Goal: Information Seeking & Learning: Learn about a topic

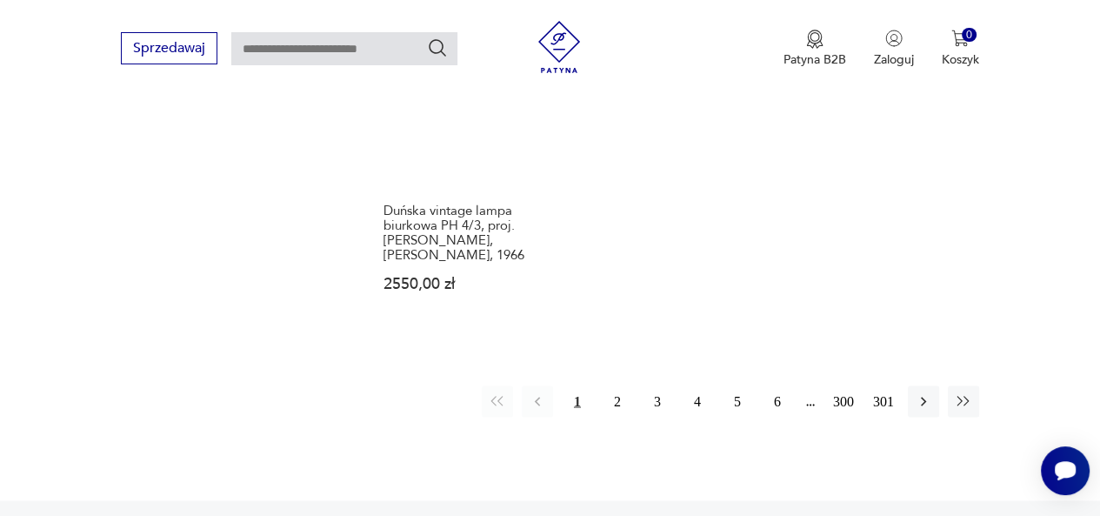
scroll to position [2550, 0]
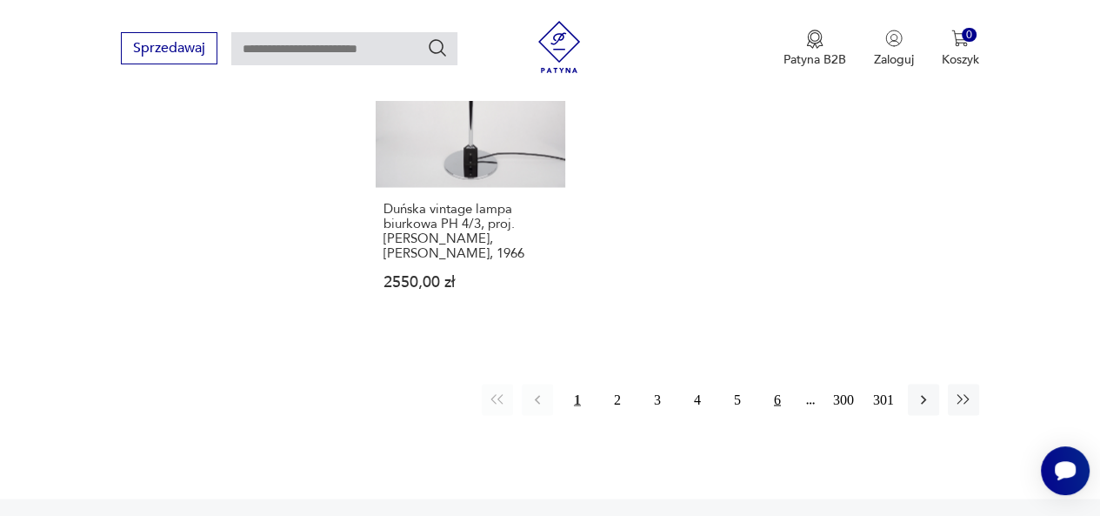
click at [778, 384] on button "6" at bounding box center [777, 399] width 31 height 31
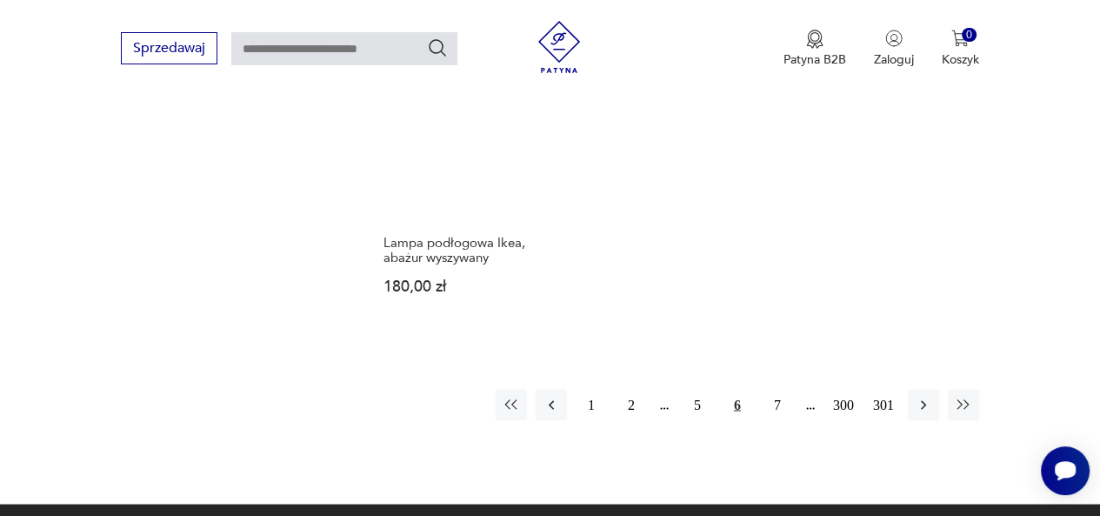
scroll to position [2428, 0]
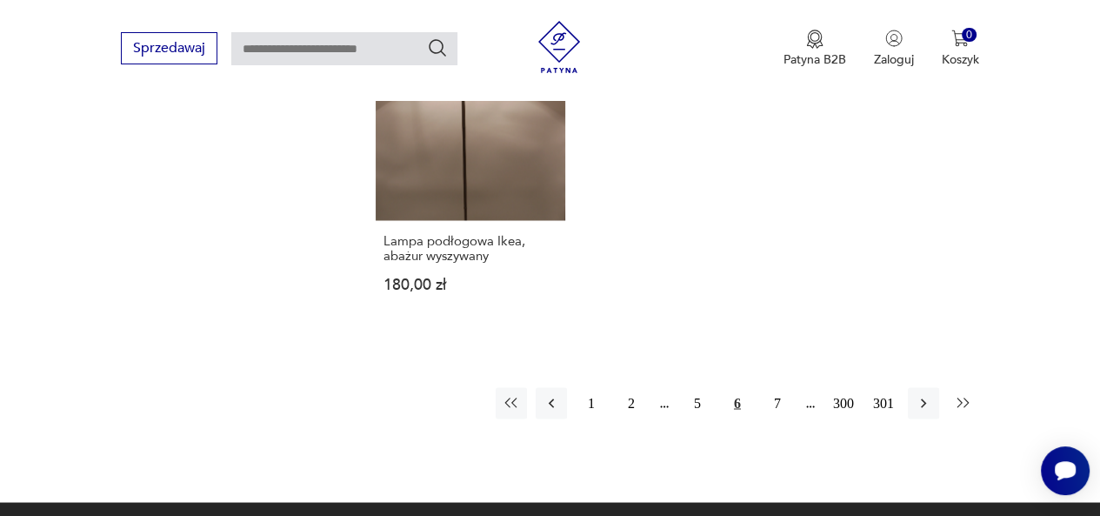
click at [962, 394] on icon "button" at bounding box center [963, 402] width 17 height 17
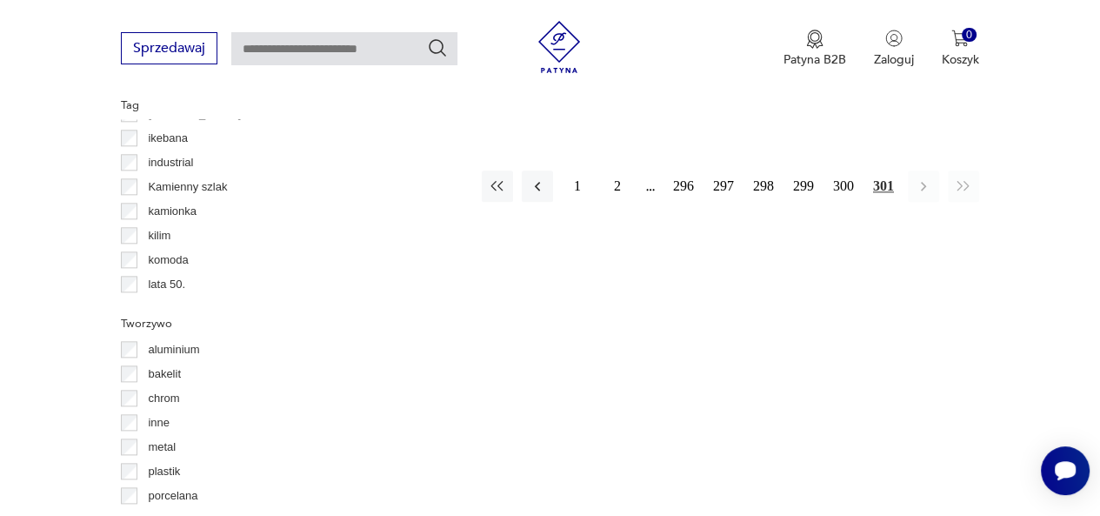
scroll to position [1659, 0]
click at [495, 186] on icon "button" at bounding box center [497, 187] width 17 height 17
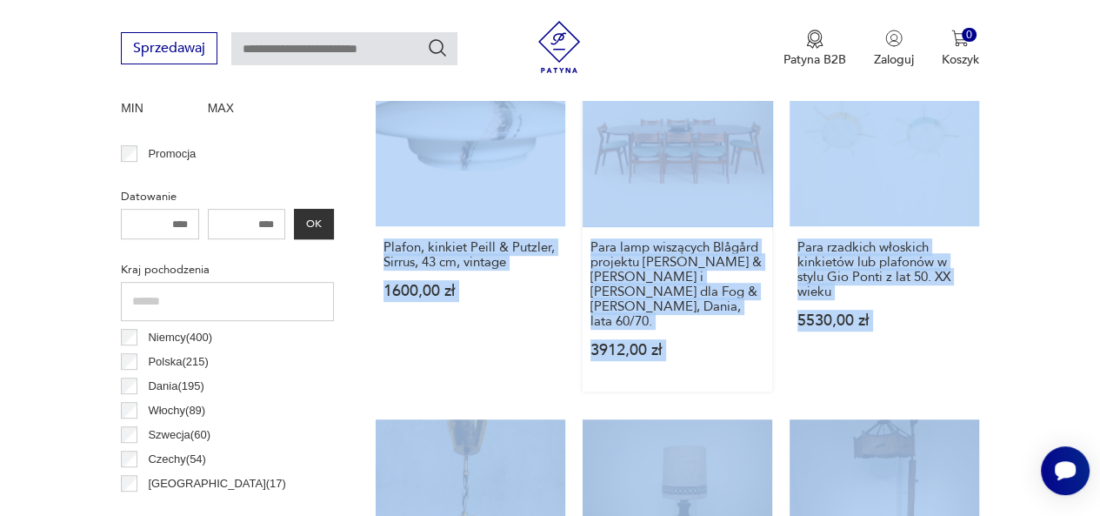
scroll to position [748, 0]
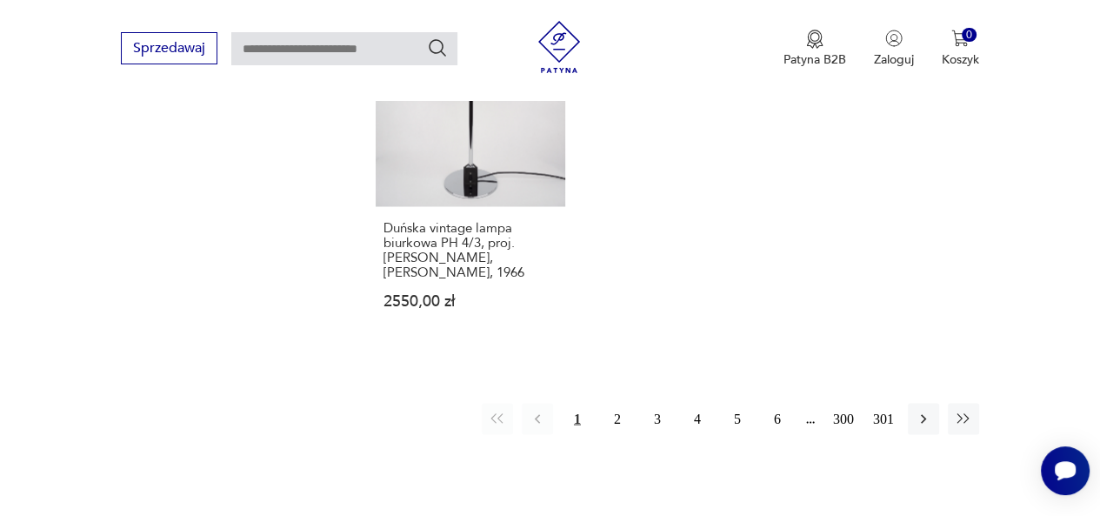
scroll to position [2528, 0]
click at [918, 413] on icon "button" at bounding box center [923, 421] width 17 height 17
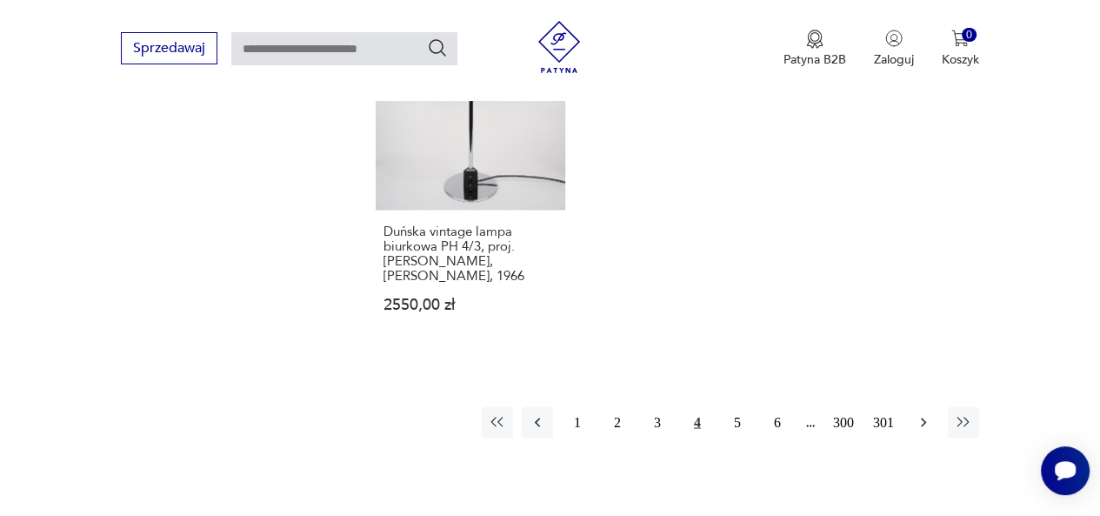
click at [918, 413] on icon "button" at bounding box center [923, 421] width 17 height 17
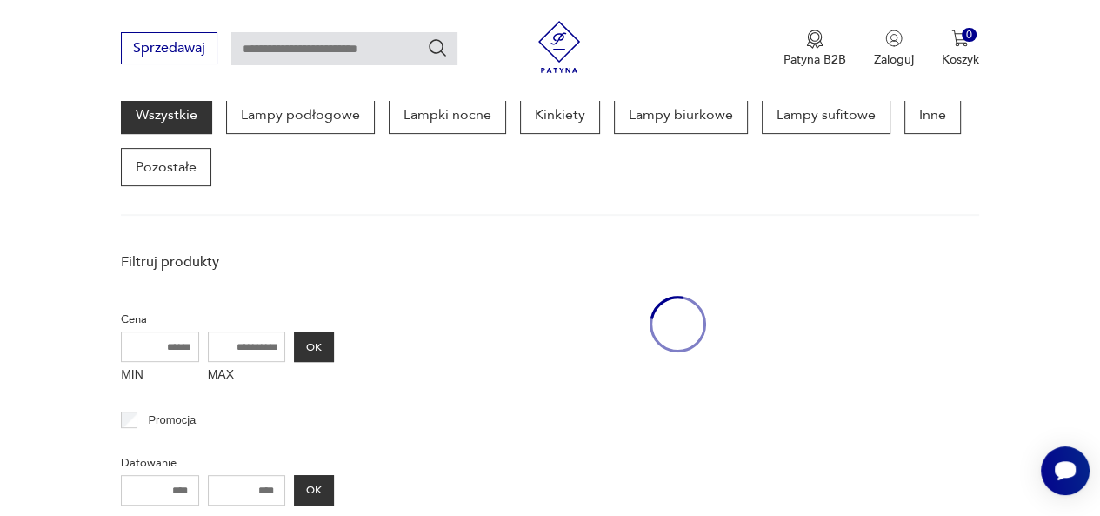
click at [918, 379] on div at bounding box center [678, 324] width 604 height 161
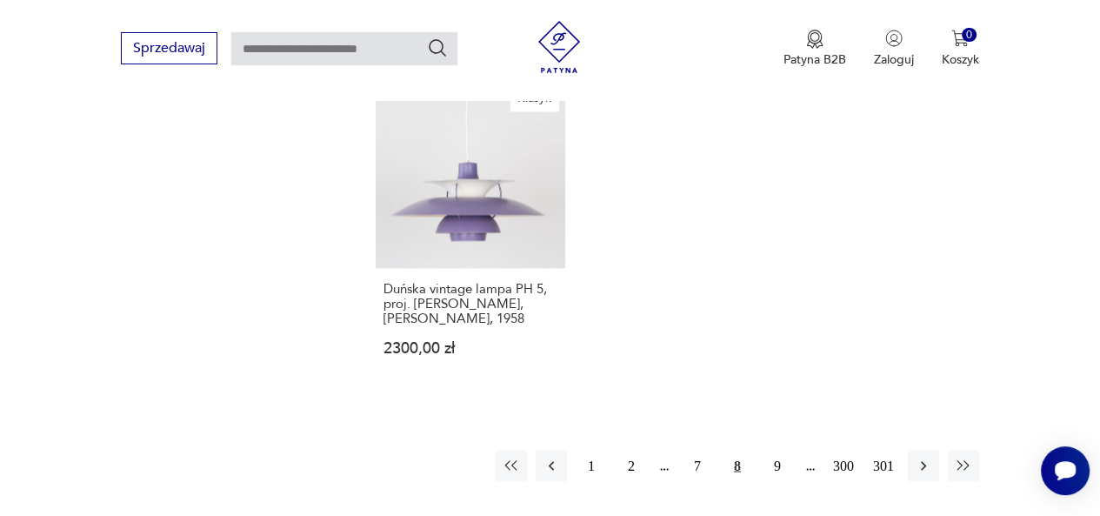
scroll to position [2477, 0]
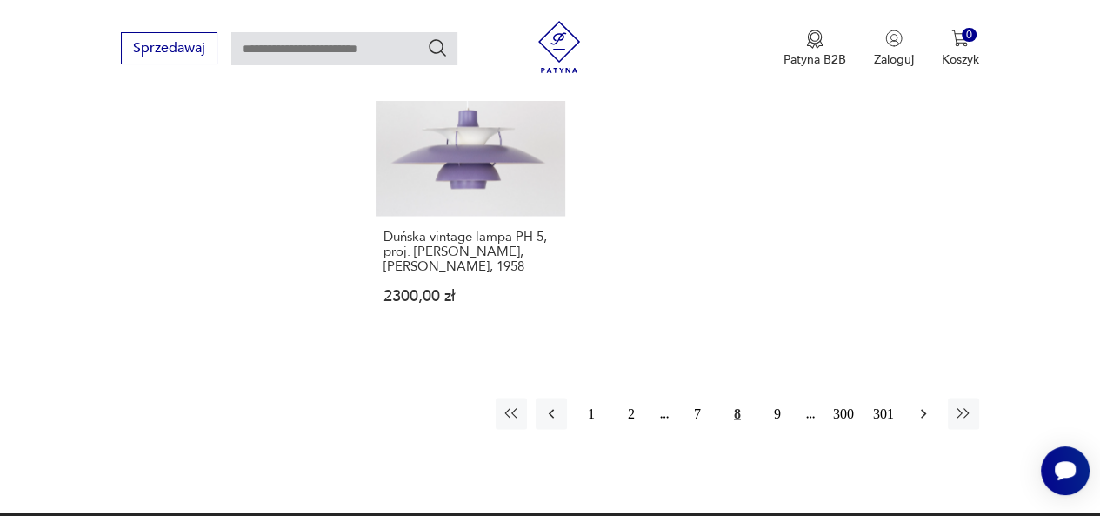
click at [919, 404] on icon "button" at bounding box center [923, 412] width 17 height 17
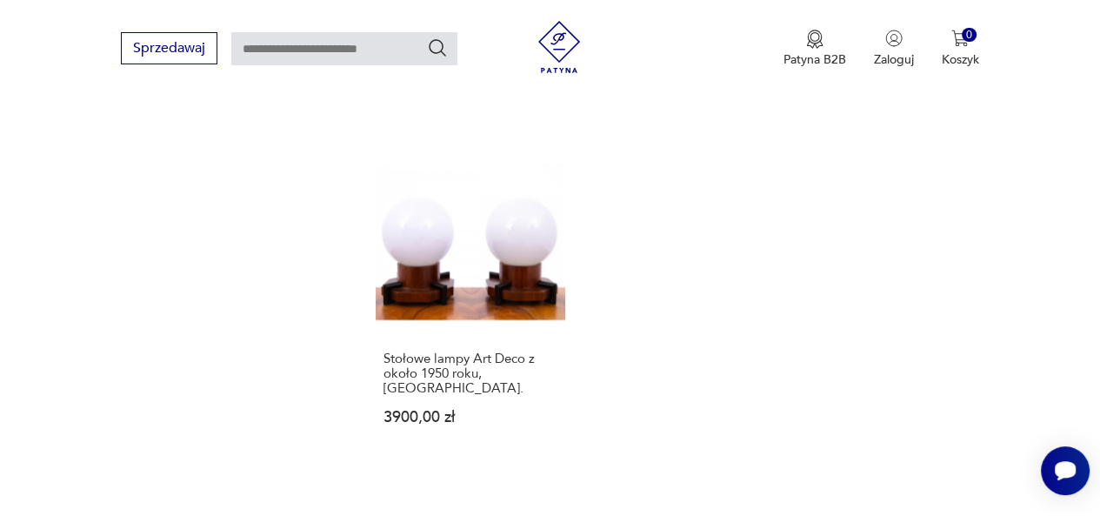
scroll to position [2448, 0]
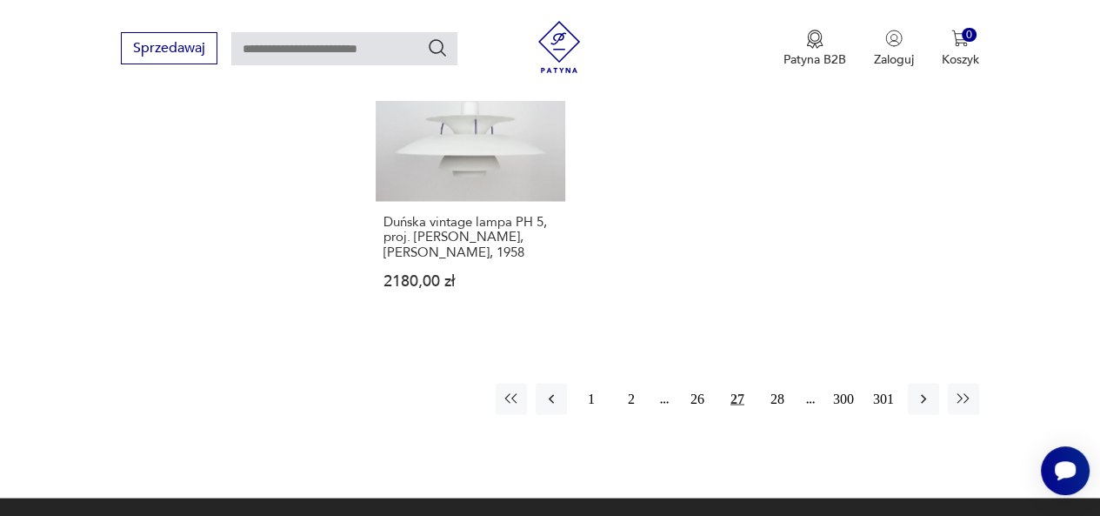
scroll to position [2508, 0]
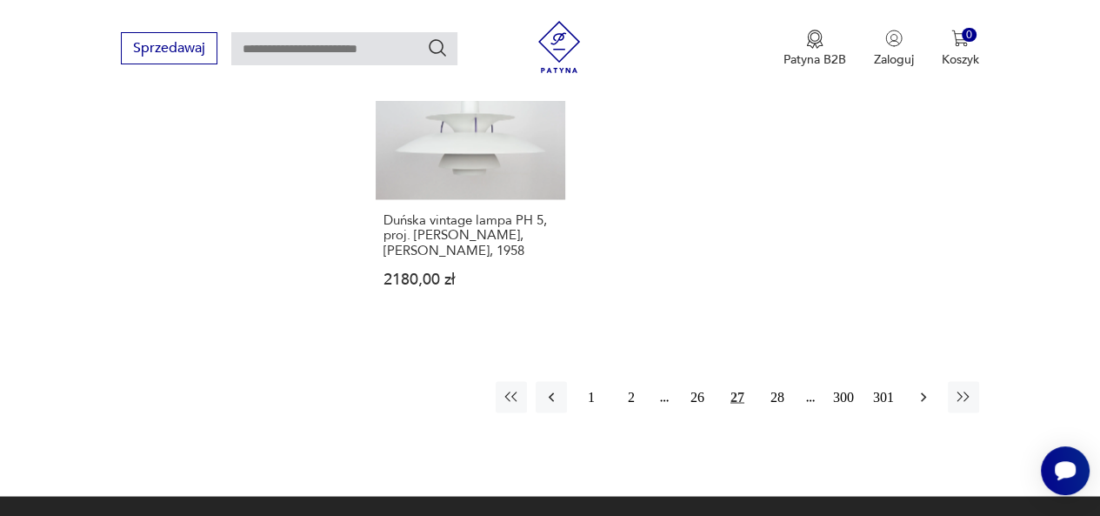
click at [920, 388] on icon "button" at bounding box center [923, 396] width 17 height 17
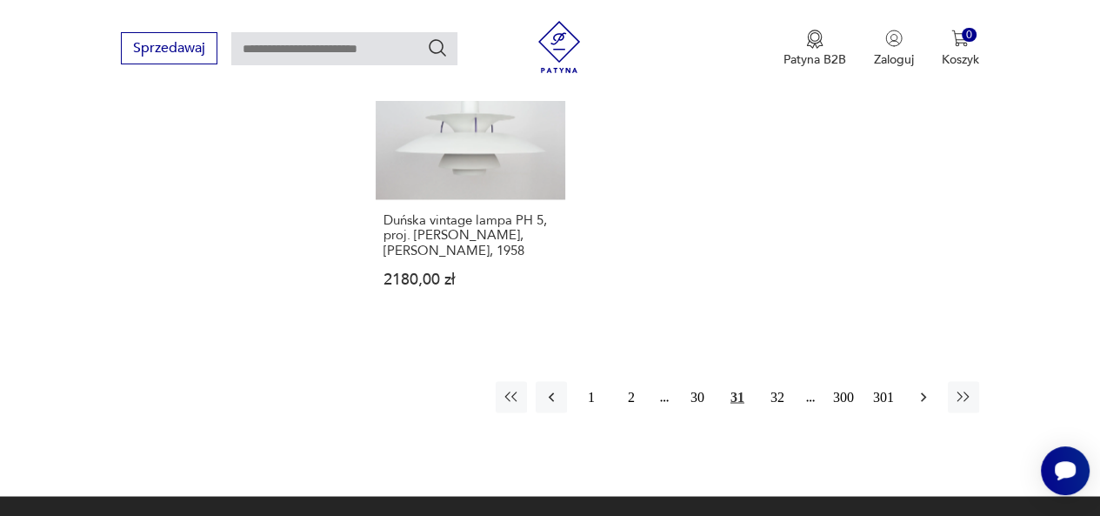
click at [920, 388] on icon "button" at bounding box center [923, 396] width 17 height 17
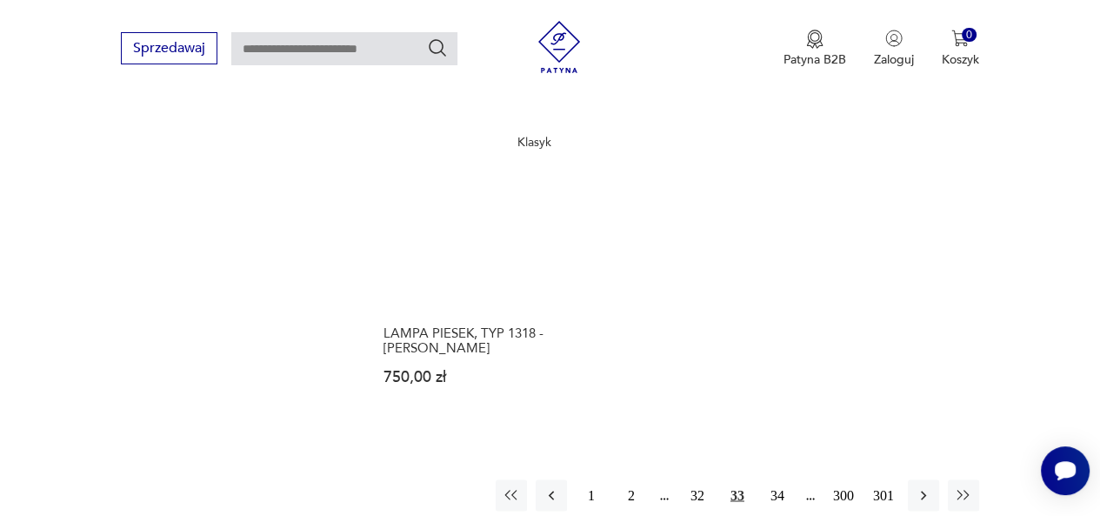
scroll to position [2357, 0]
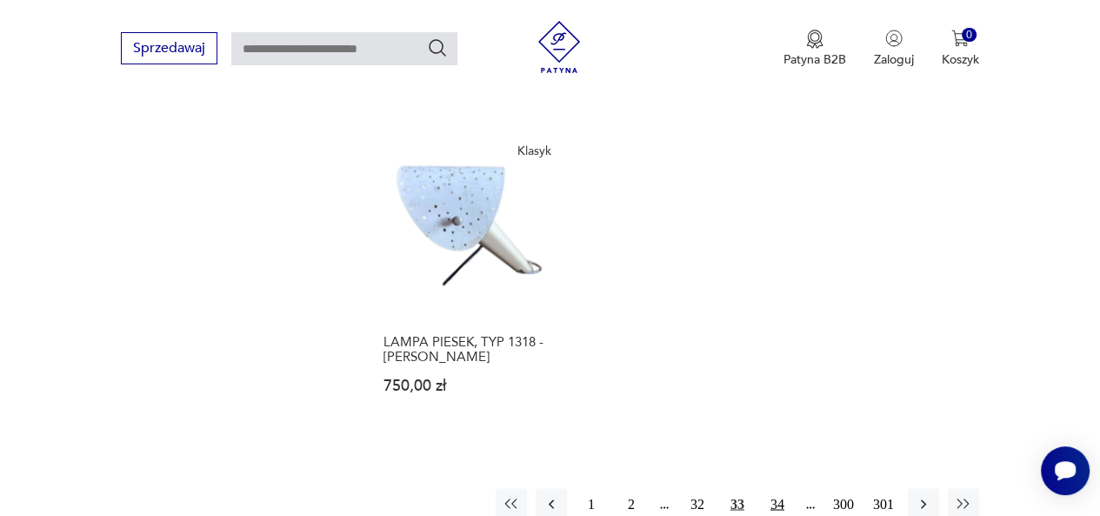
click at [776, 488] on button "34" at bounding box center [777, 503] width 31 height 31
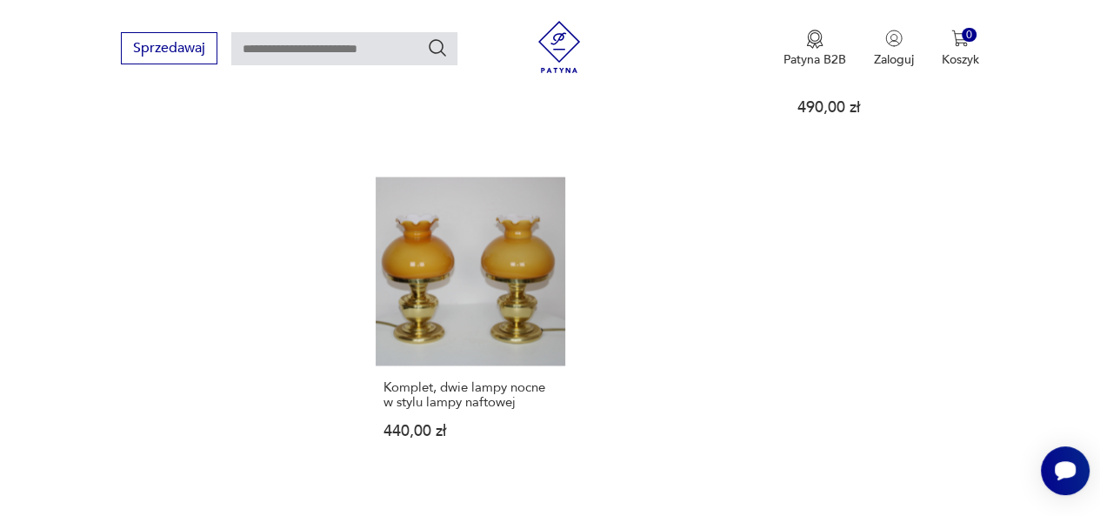
scroll to position [2408, 0]
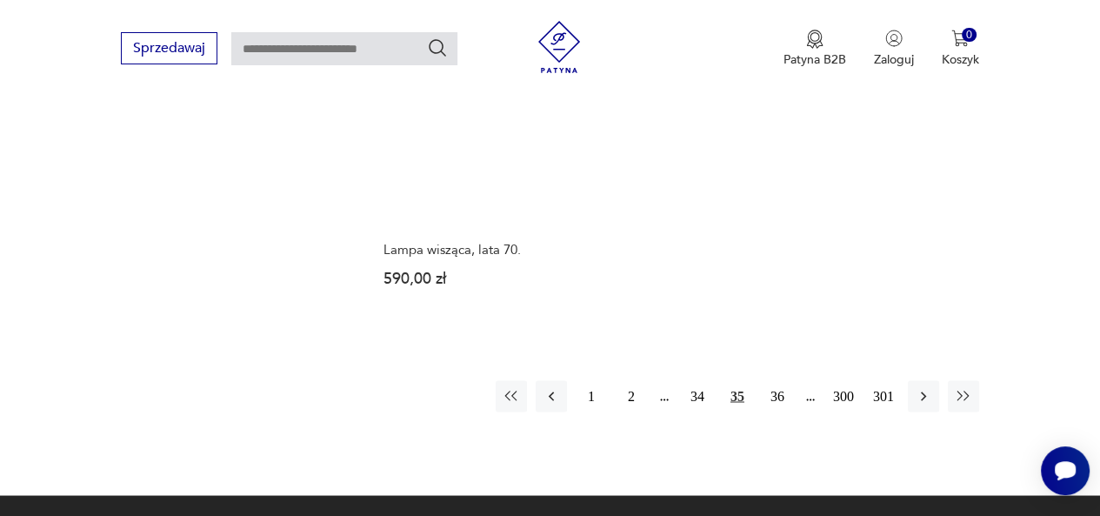
scroll to position [2503, 0]
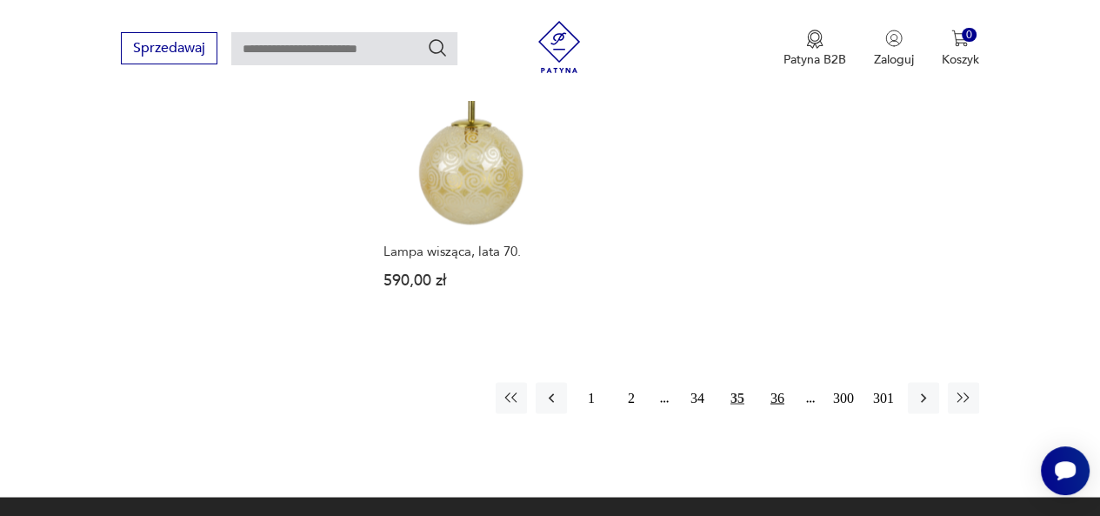
click at [776, 382] on button "36" at bounding box center [777, 397] width 31 height 31
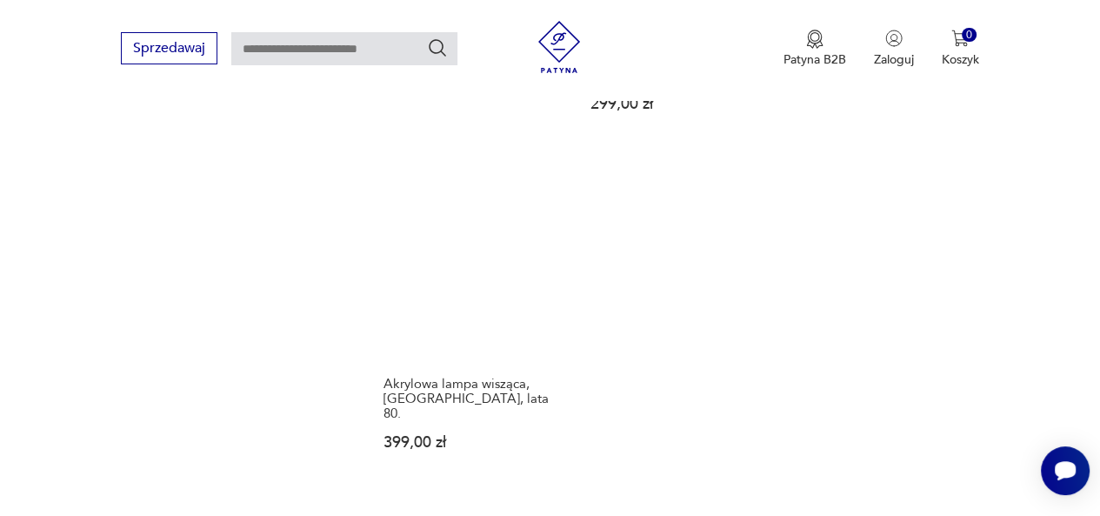
scroll to position [2461, 0]
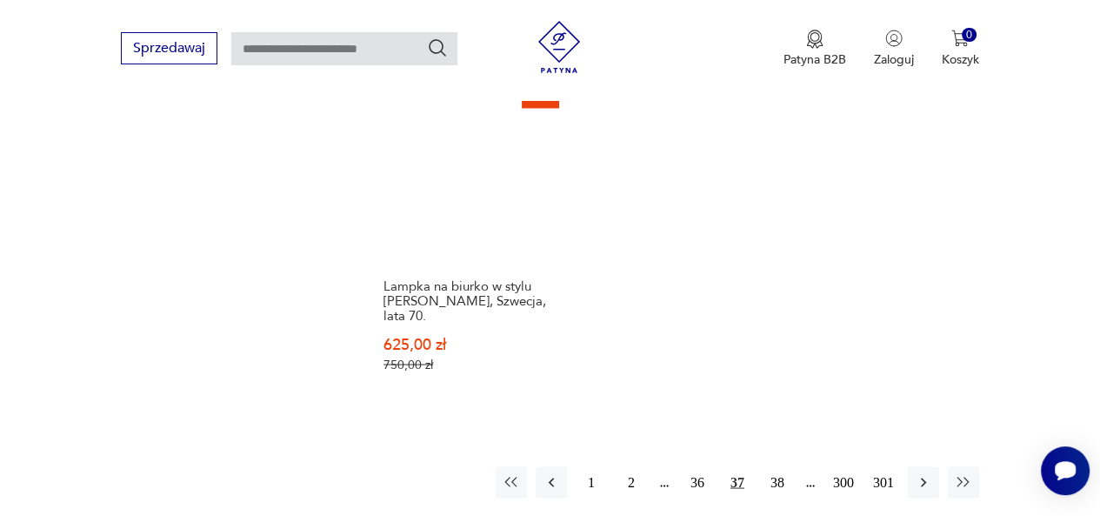
scroll to position [2507, 0]
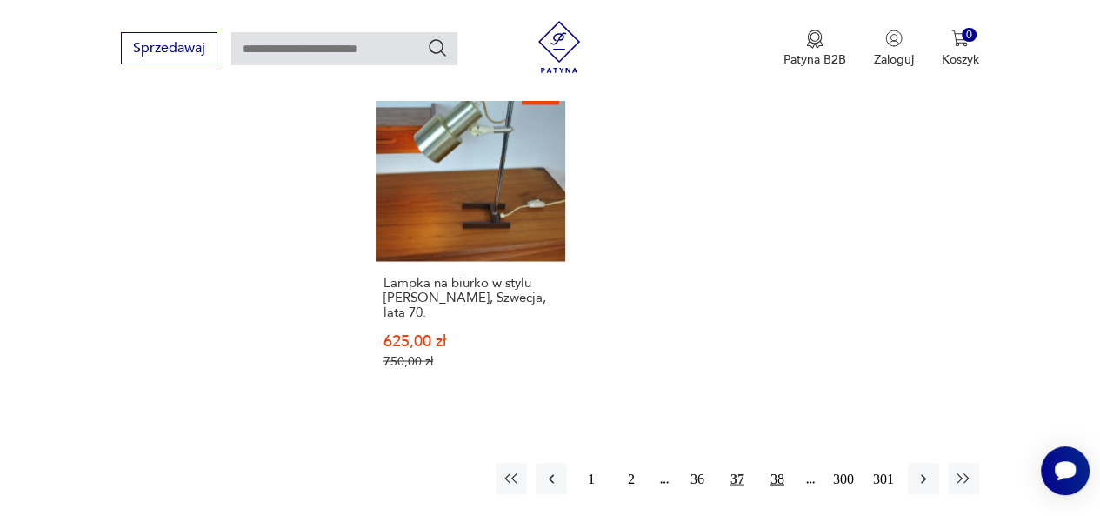
click at [772, 463] on button "38" at bounding box center [777, 478] width 31 height 31
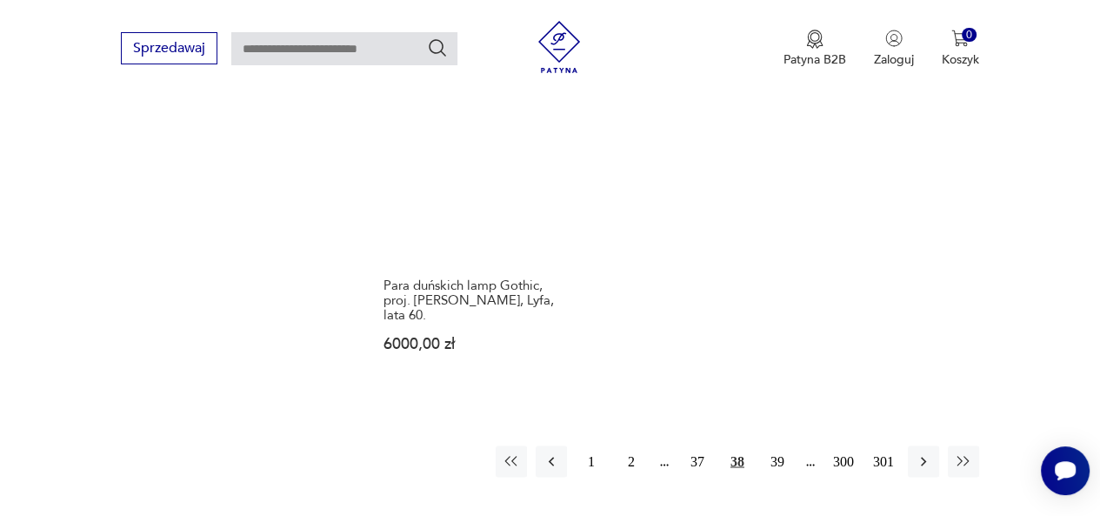
scroll to position [2484, 0]
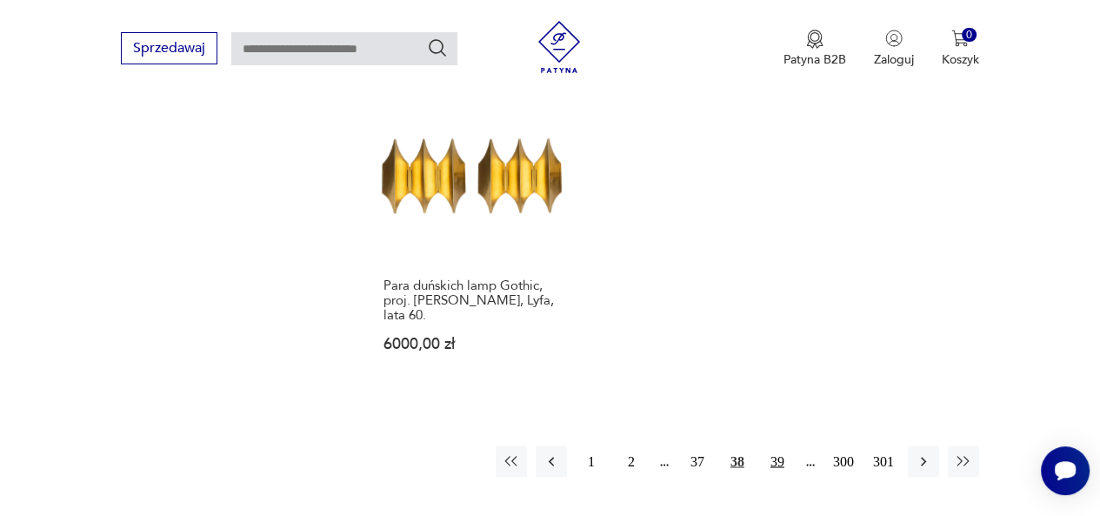
click at [776, 445] on button "39" at bounding box center [777, 460] width 31 height 31
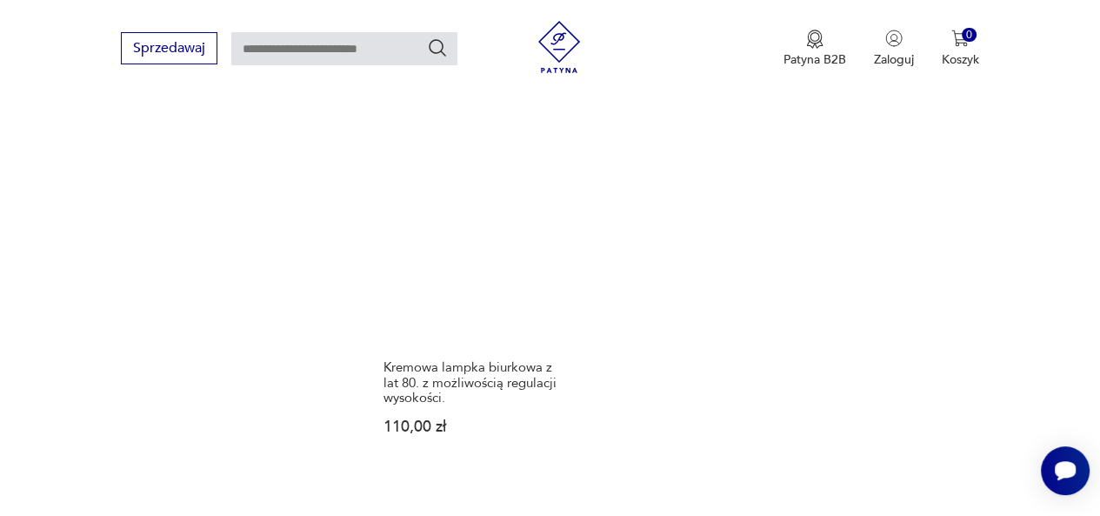
scroll to position [2378, 0]
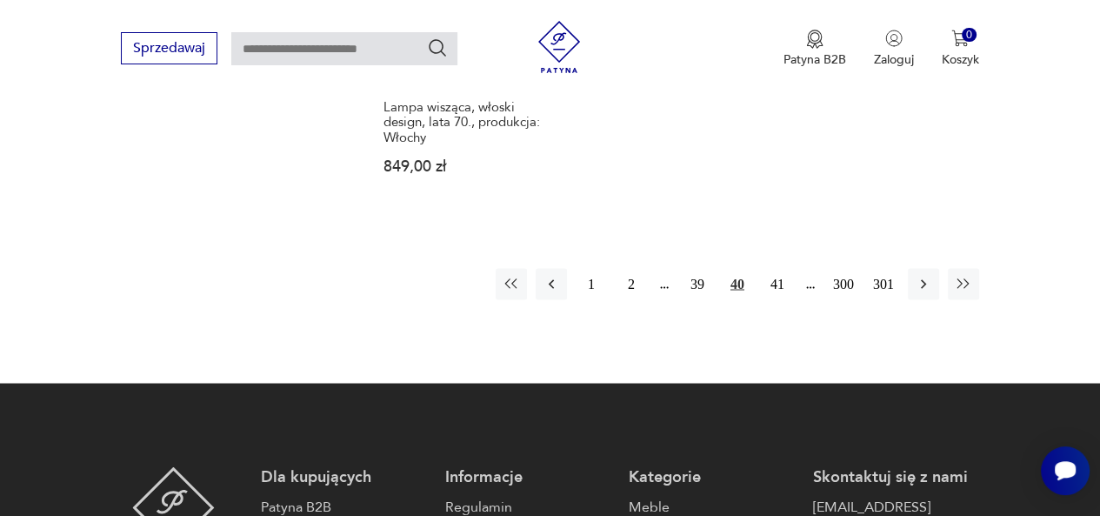
scroll to position [2637, 0]
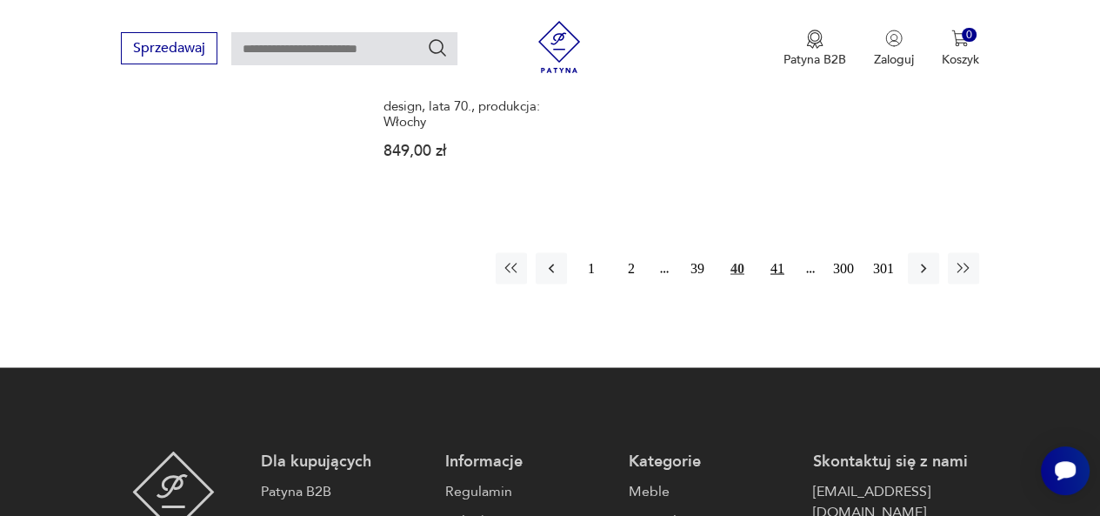
click at [779, 252] on button "41" at bounding box center [777, 267] width 31 height 31
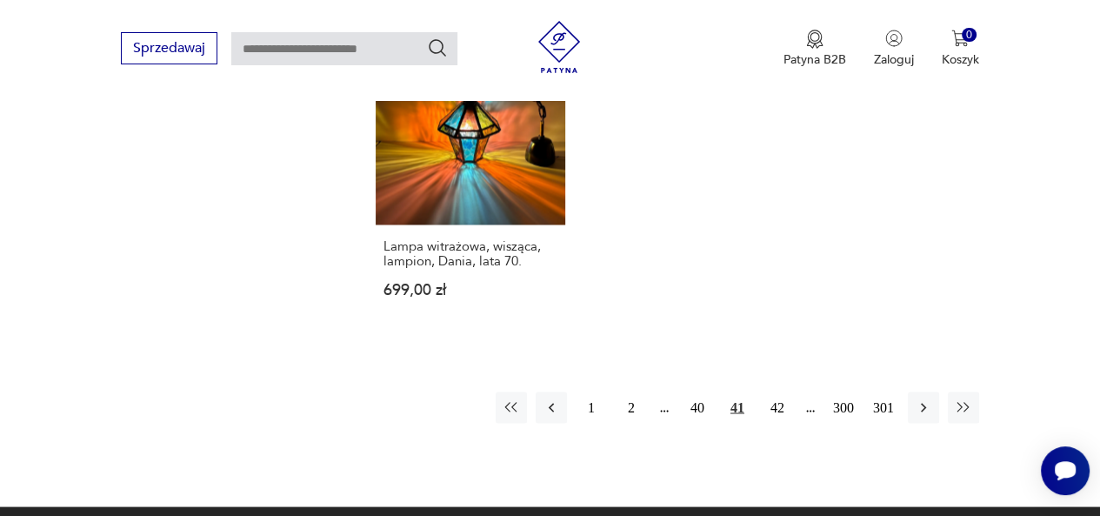
scroll to position [2559, 0]
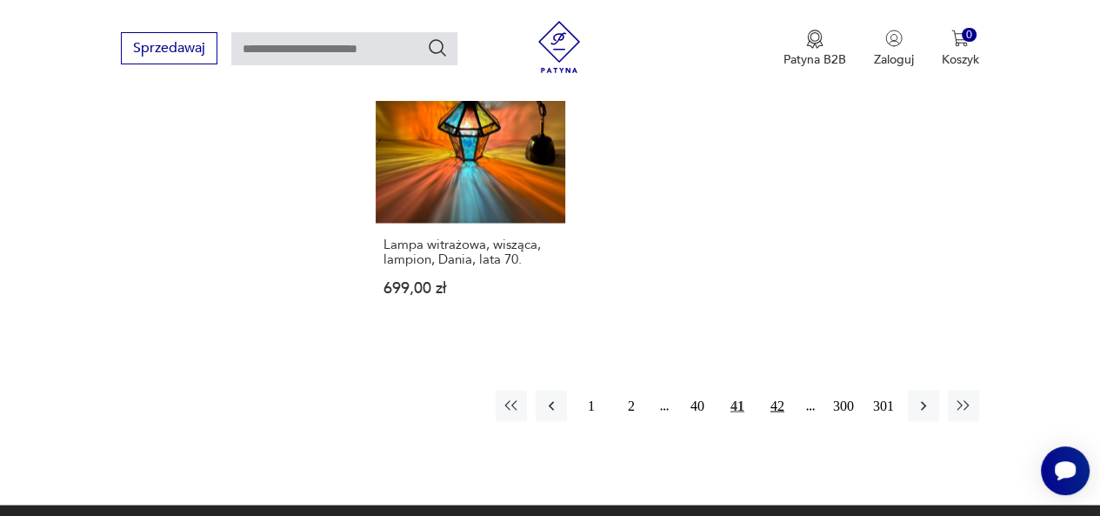
click at [774, 390] on button "42" at bounding box center [777, 405] width 31 height 31
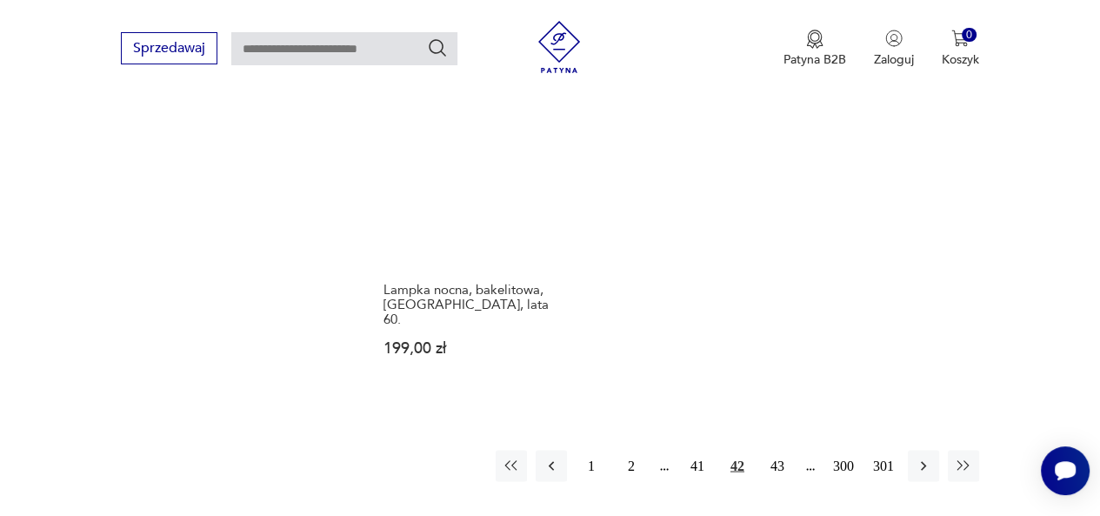
scroll to position [2489, 0]
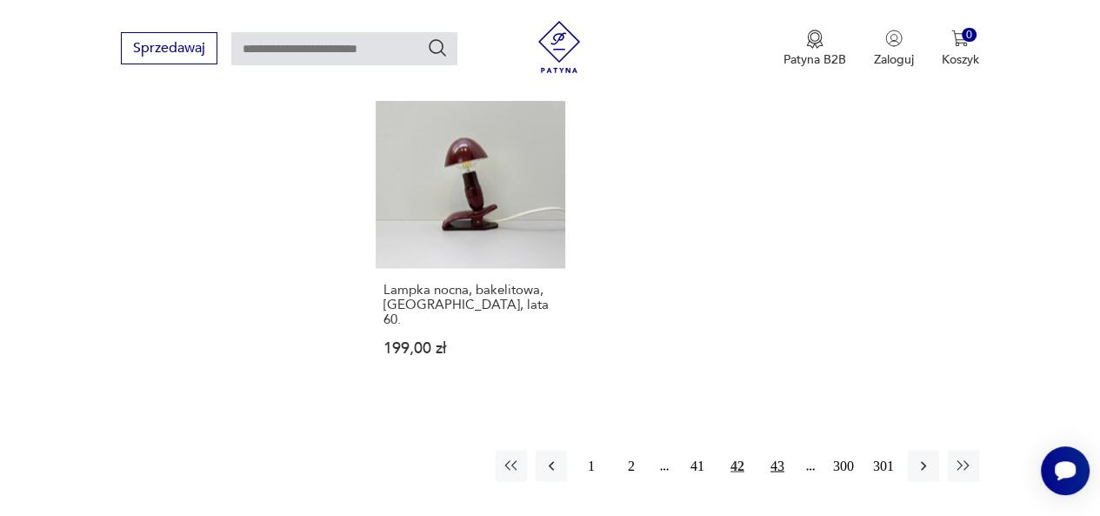
click at [778, 450] on button "43" at bounding box center [777, 465] width 31 height 31
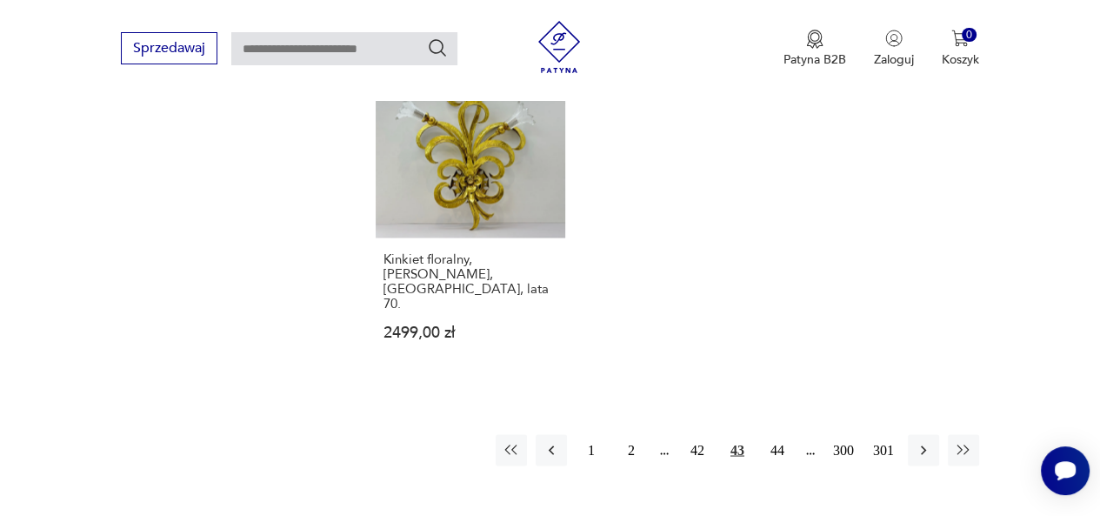
scroll to position [2505, 0]
click at [777, 434] on button "44" at bounding box center [777, 449] width 31 height 31
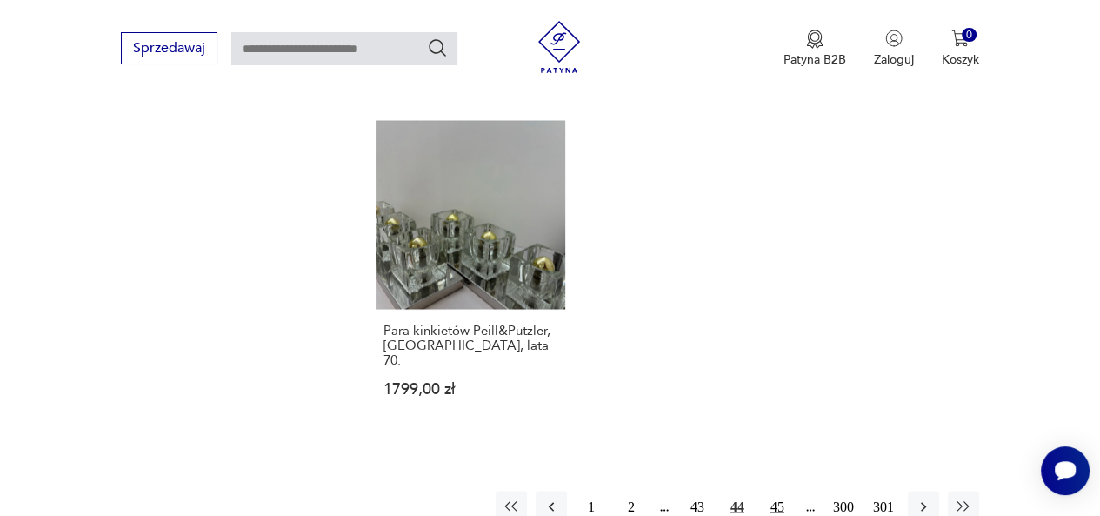
scroll to position [2430, 0]
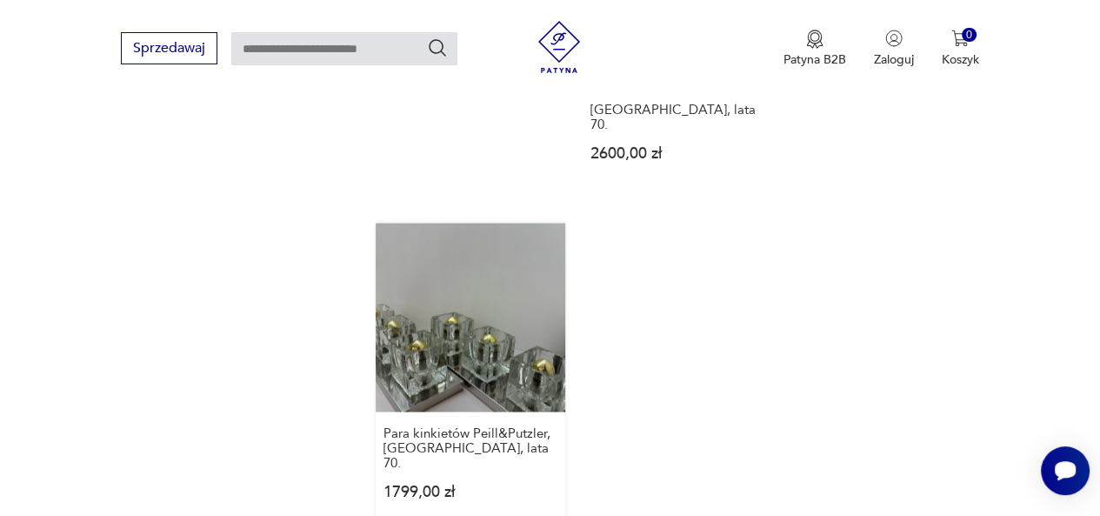
click at [472, 223] on link "Para kinkietów Peill&Putzler, [GEOGRAPHIC_DATA], lata 70. 1799,00 zł" at bounding box center [471, 378] width 190 height 311
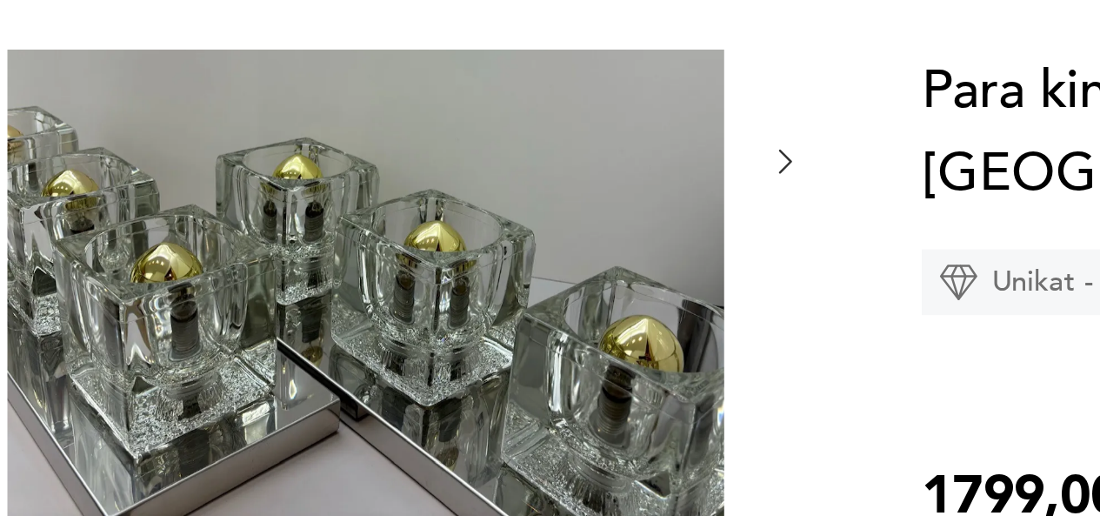
scroll to position [286, 0]
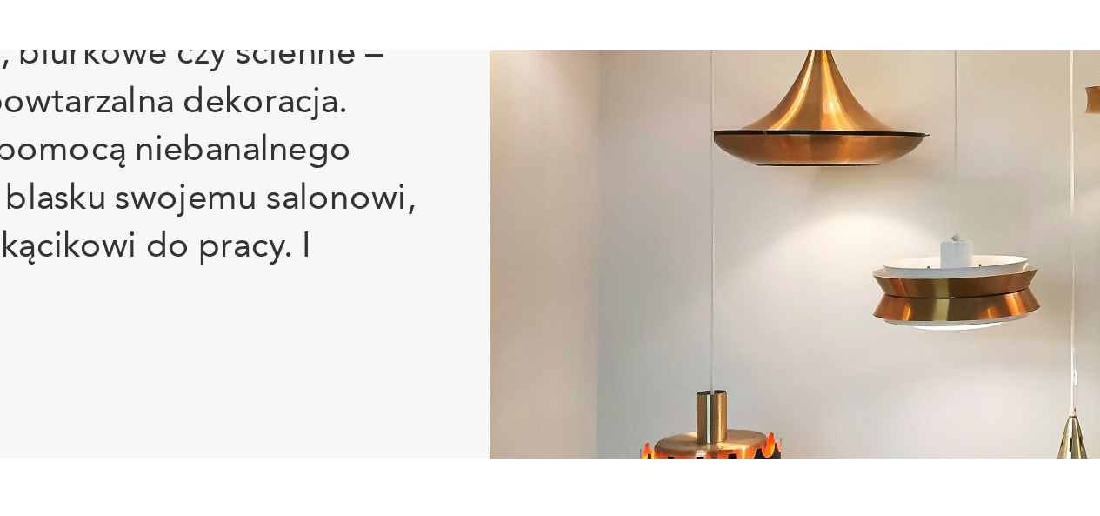
scroll to position [2136, 0]
